Goal: Transaction & Acquisition: Purchase product/service

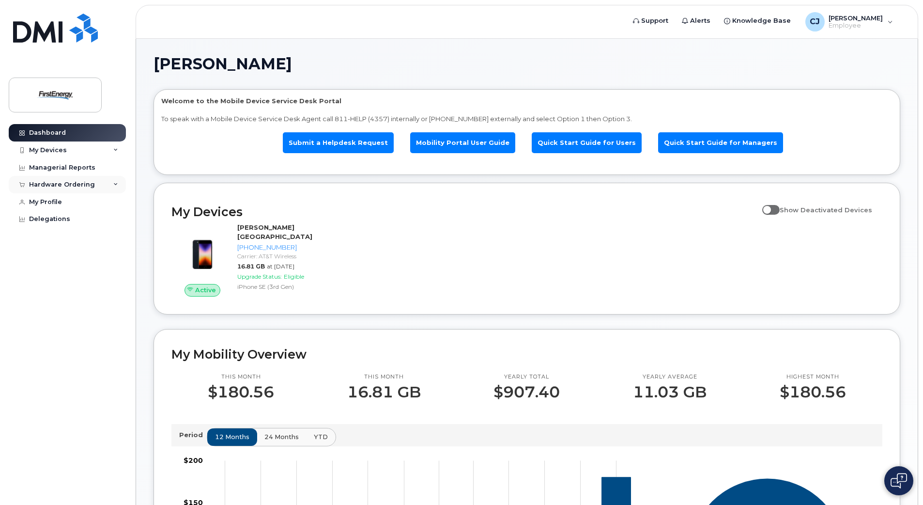
click at [116, 186] on icon at bounding box center [115, 184] width 5 height 5
click at [54, 219] on div "New Order" at bounding box center [51, 221] width 37 height 9
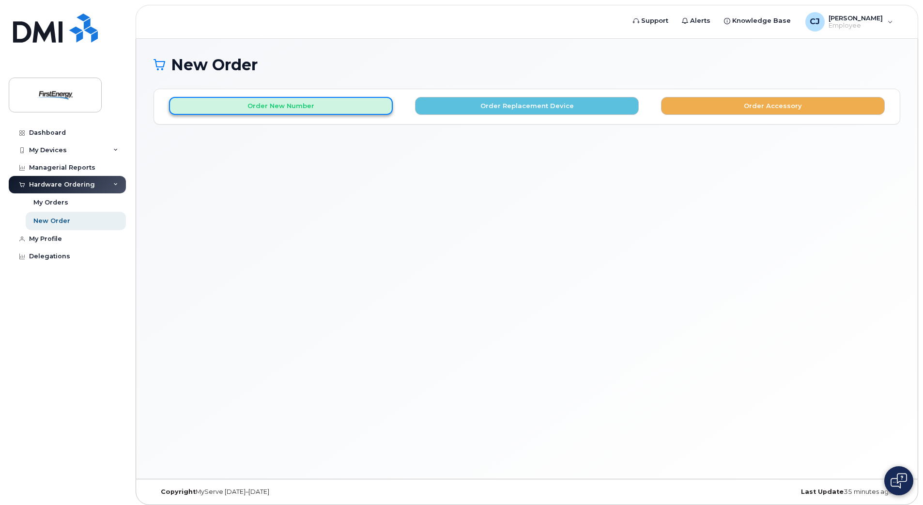
click at [350, 108] on button "Order New Number" at bounding box center [281, 106] width 224 height 18
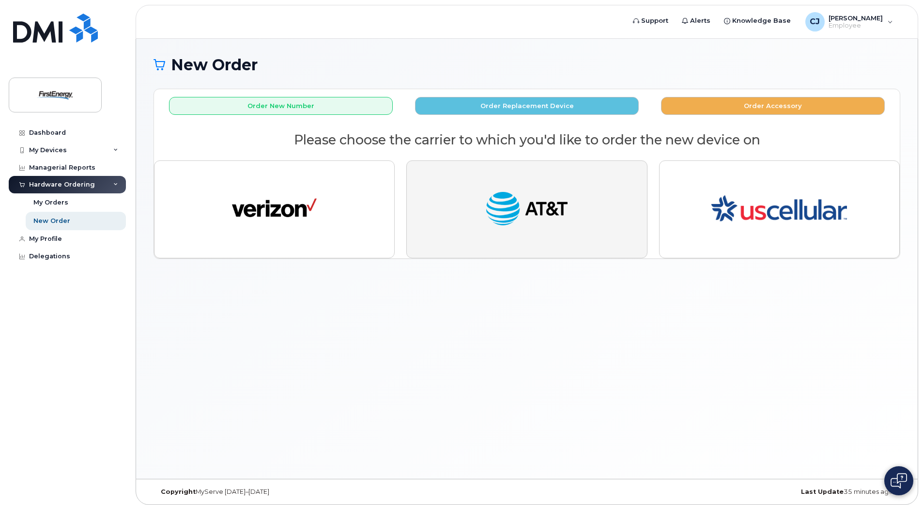
drag, startPoint x: 797, startPoint y: 405, endPoint x: 516, endPoint y: 231, distance: 331.6
click at [516, 231] on img "button" at bounding box center [526, 209] width 85 height 44
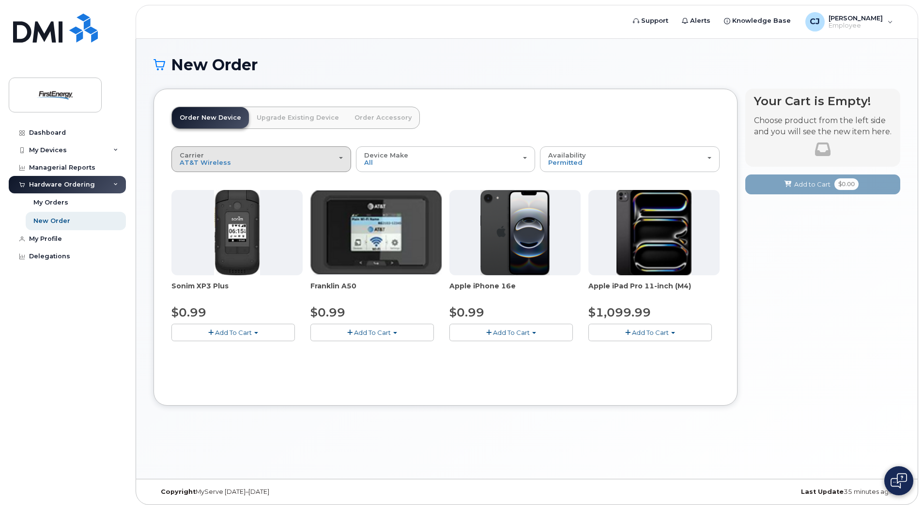
click at [344, 157] on button "Carrier Verizon Wireless AT&T Wireless US Cellular" at bounding box center [262, 158] width 180 height 25
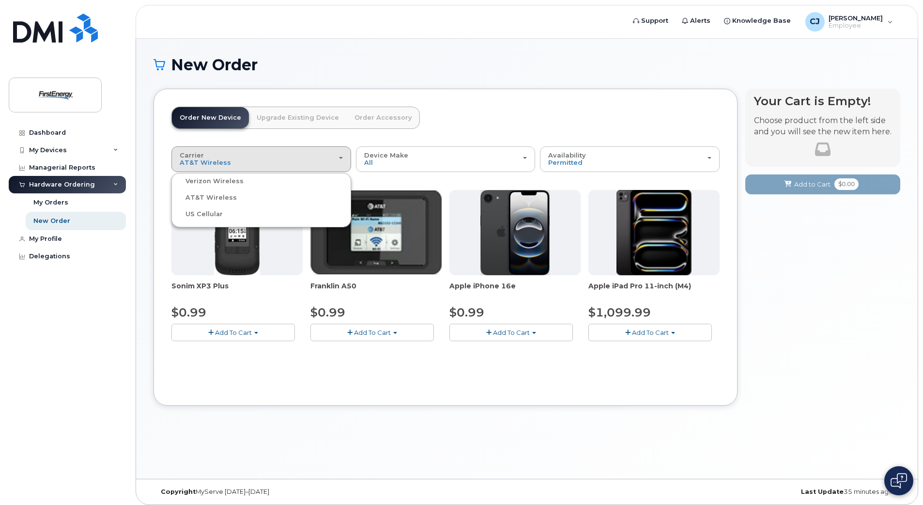
click at [209, 198] on label "AT&T Wireless" at bounding box center [205, 198] width 63 height 12
click at [0, 0] on input "AT&T Wireless" at bounding box center [0, 0] width 0 height 0
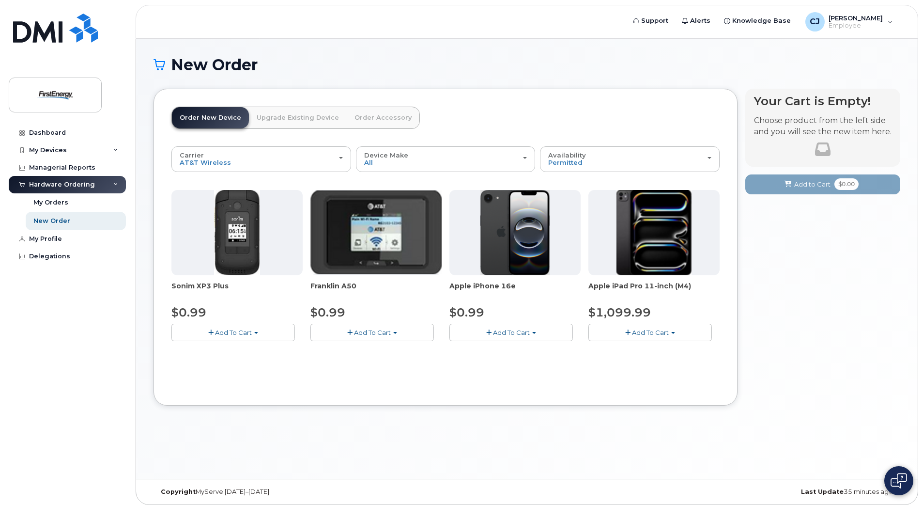
click at [254, 333] on button "Add To Cart" at bounding box center [234, 332] width 124 height 17
click at [216, 334] on span "Add To Cart" at bounding box center [233, 332] width 37 height 8
click at [211, 330] on span "button" at bounding box center [210, 332] width 5 height 6
click at [211, 351] on link "$0.99 - 2 Year Activation" at bounding box center [222, 350] width 97 height 12
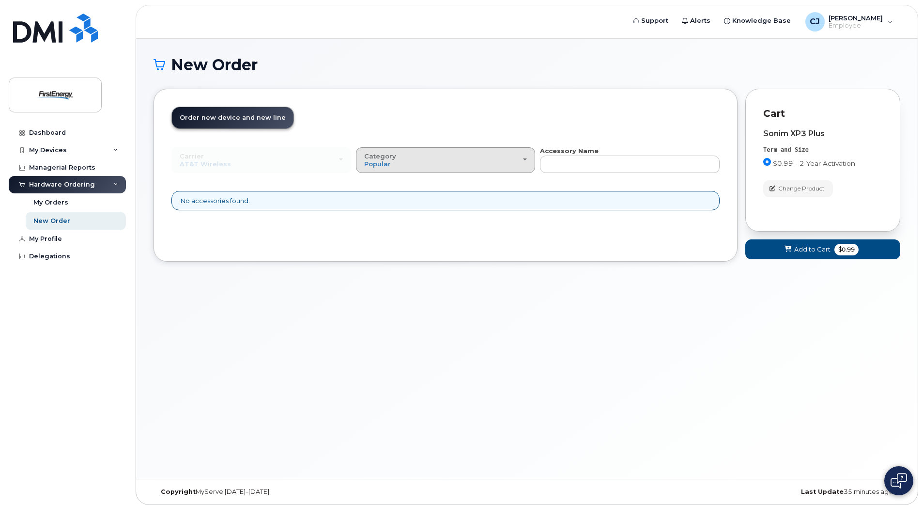
click at [525, 161] on div "Category Popular" at bounding box center [445, 160] width 163 height 15
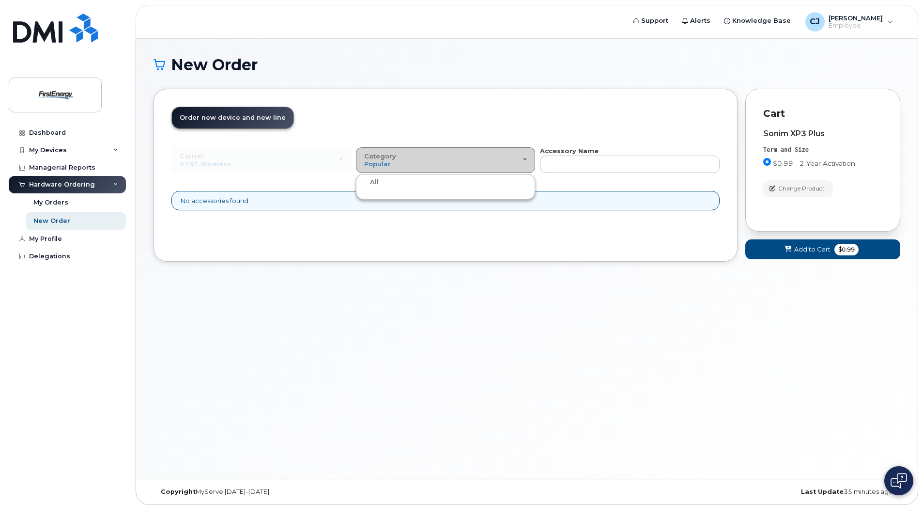
click at [525, 161] on div "Category Popular" at bounding box center [445, 160] width 163 height 15
